Goal: Navigation & Orientation: Find specific page/section

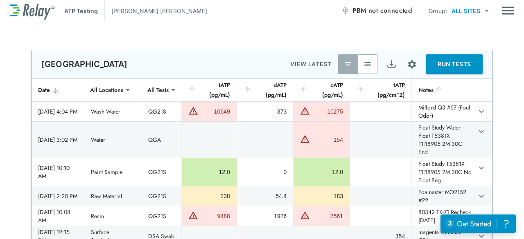
click at [369, 60] on button "button" at bounding box center [368, 64] width 20 height 20
